Goal: Check status: Check status

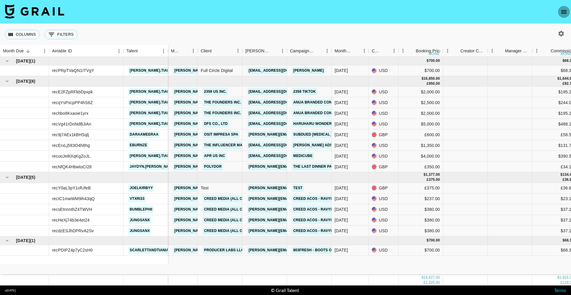
click at [562, 10] on icon "open drawer" at bounding box center [563, 11] width 7 height 7
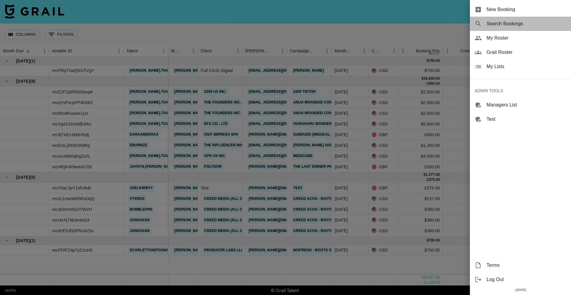
click at [518, 22] on span "Search Bookings" at bounding box center [526, 23] width 80 height 7
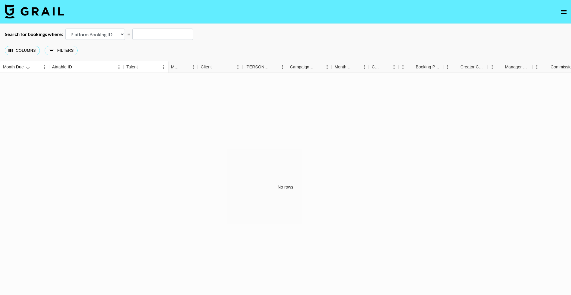
click at [107, 30] on select "Airtable Booking ID Platform Booking ID Platform Campaign ID" at bounding box center [94, 34] width 59 height 11
select select "airtableId"
click at [168, 38] on input "text" at bounding box center [162, 34] width 61 height 11
paste input "recL7imbZFfqwxYDr"
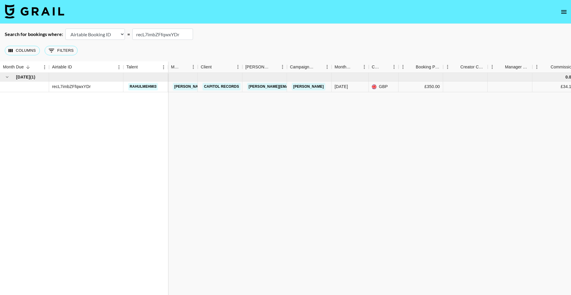
type input "recL7imbZFfqwxYDr"
drag, startPoint x: 305, startPoint y: 66, endPoint x: 267, endPoint y: 74, distance: 39.1
click at [325, 69] on div "Booker" at bounding box center [327, 67] width 7 height 12
drag, startPoint x: 242, startPoint y: 68, endPoint x: 257, endPoint y: 67, distance: 15.5
click at [246, 67] on div "Client" at bounding box center [242, 67] width 7 height 12
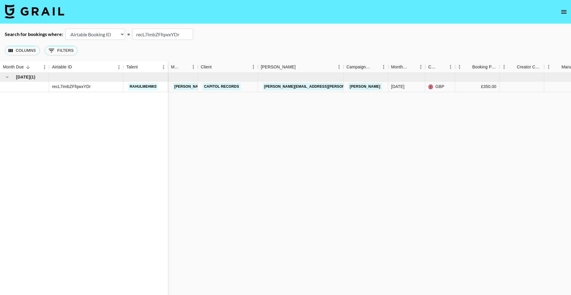
scroll to position [7, 0]
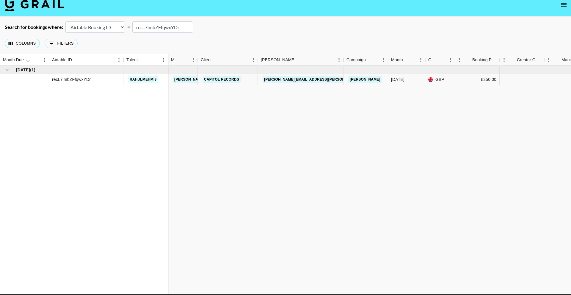
click at [222, 87] on div "Aug '25 ( 1 ) recL7imbZFfqwxYDr rahulmehmi3 0.00 julia@grail-talent.com Capitol…" at bounding box center [551, 180] width 1103 height 229
click at [221, 78] on link "Capitol Records" at bounding box center [221, 79] width 38 height 7
click at [398, 101] on div "Aug '25 ( 1 ) recL7imbZFfqwxYDr rahulmehmi3 0.00 julia@grail-talent.com Capitol…" at bounding box center [551, 180] width 1103 height 229
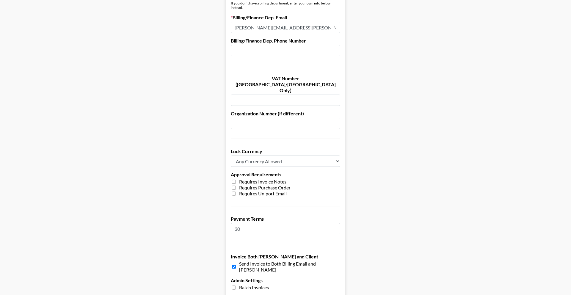
scroll to position [384, 0]
